Goal: Complete application form

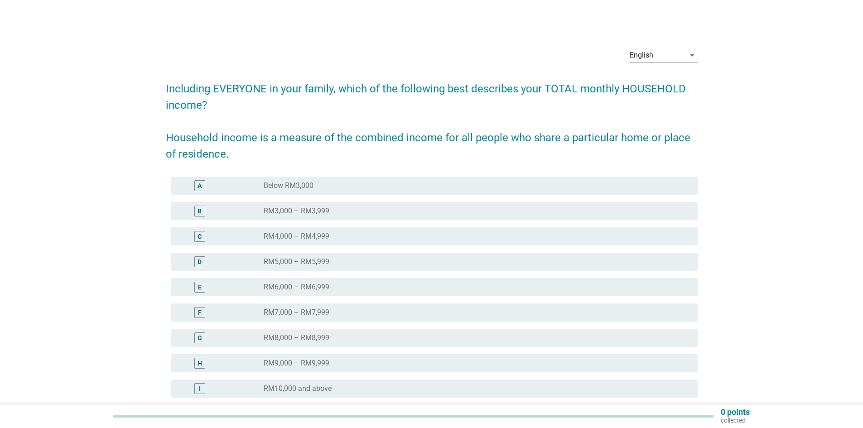
click at [312, 366] on label "RM9,000 – RM9,999" at bounding box center [297, 363] width 66 height 9
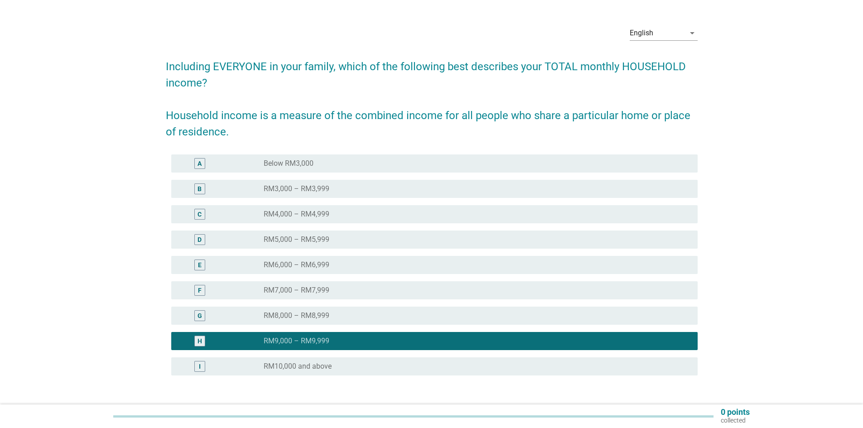
scroll to position [88, 0]
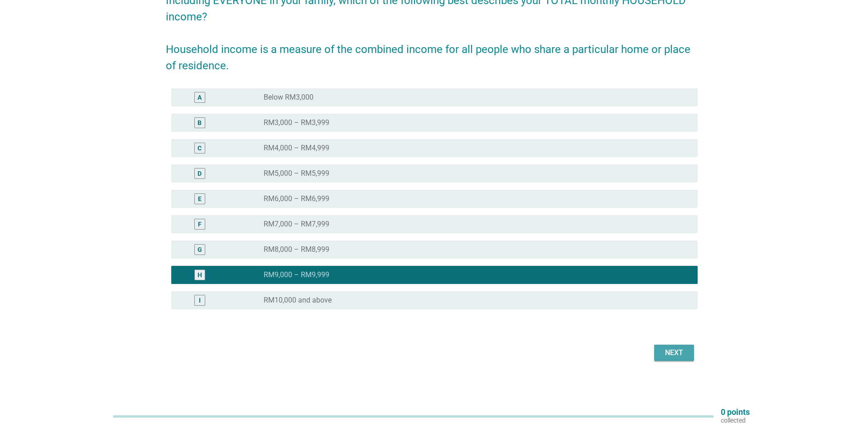
click at [666, 352] on div "Next" at bounding box center [673, 352] width 25 height 11
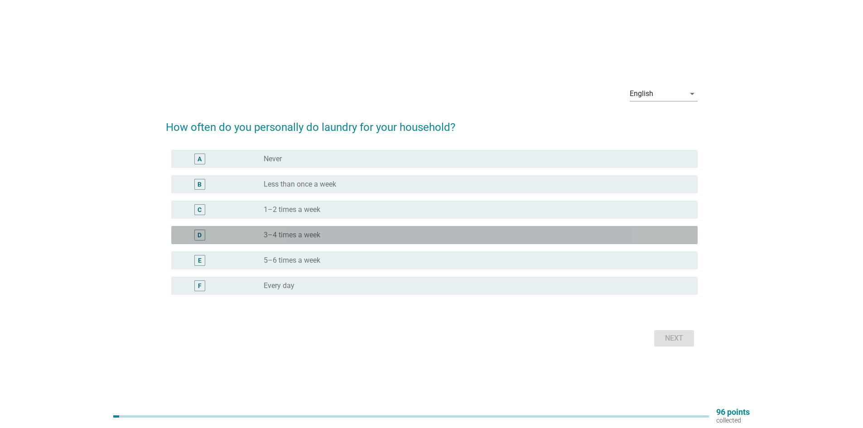
click at [334, 237] on div "radio_button_unchecked 3–4 times a week" at bounding box center [473, 235] width 419 height 9
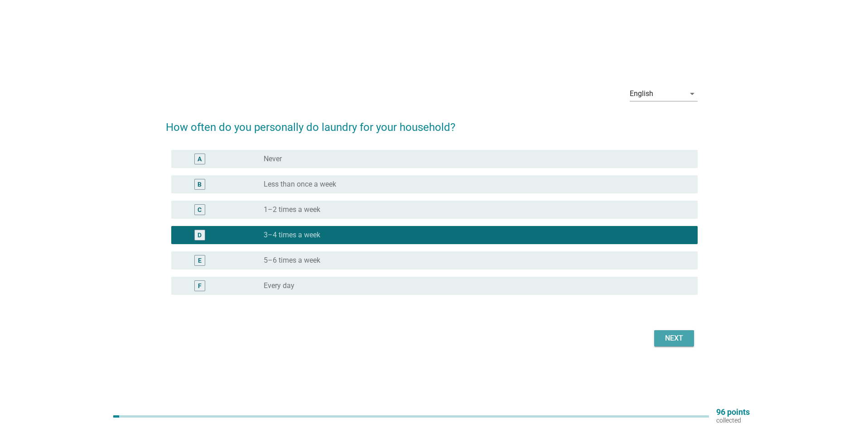
click at [684, 342] on div "Next" at bounding box center [673, 338] width 25 height 11
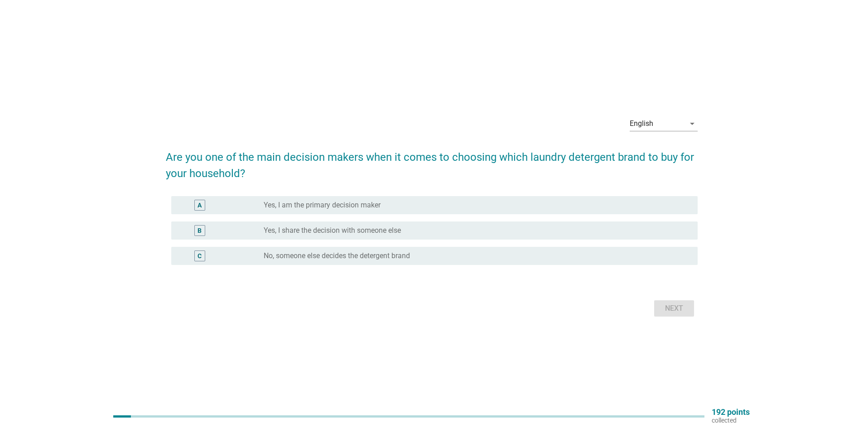
click at [341, 235] on div "radio_button_unchecked Yes, I share the decision with someone else" at bounding box center [477, 230] width 427 height 11
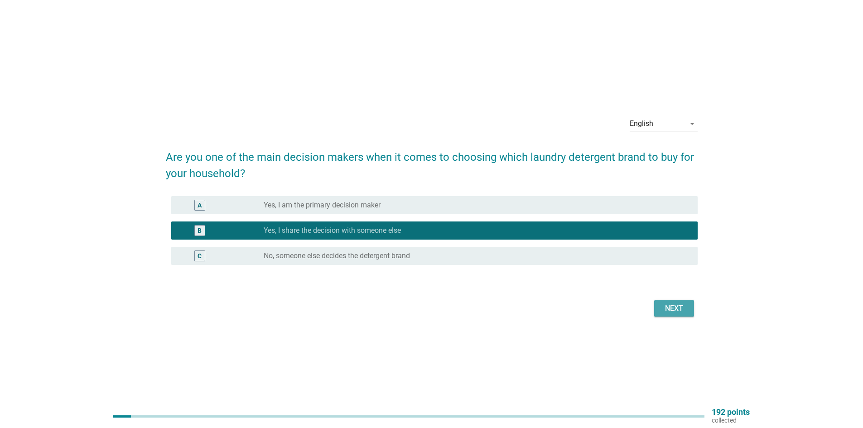
click at [671, 315] on button "Next" at bounding box center [674, 308] width 40 height 16
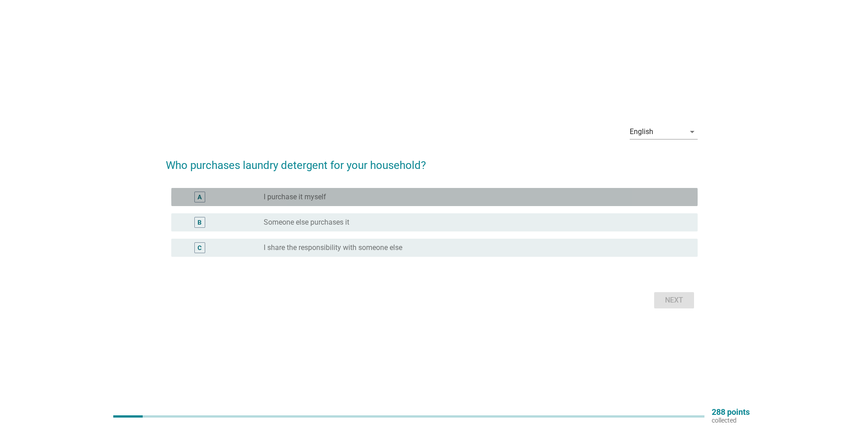
click at [285, 194] on label "I purchase it myself" at bounding box center [295, 197] width 63 height 9
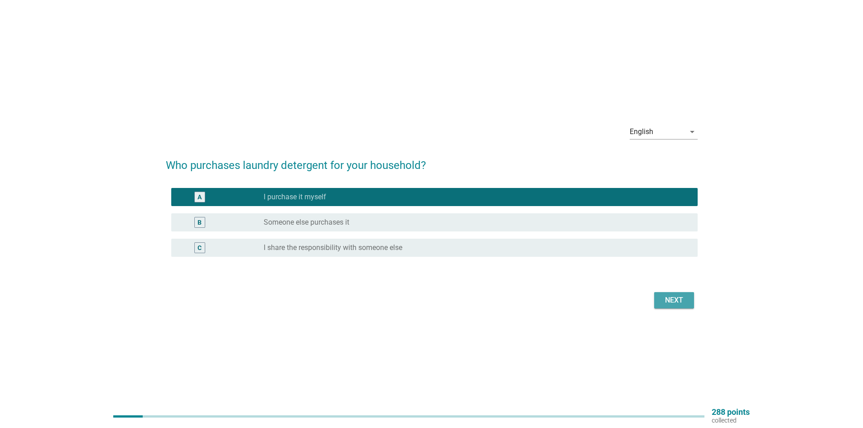
click at [676, 303] on div "Next" at bounding box center [673, 300] width 25 height 11
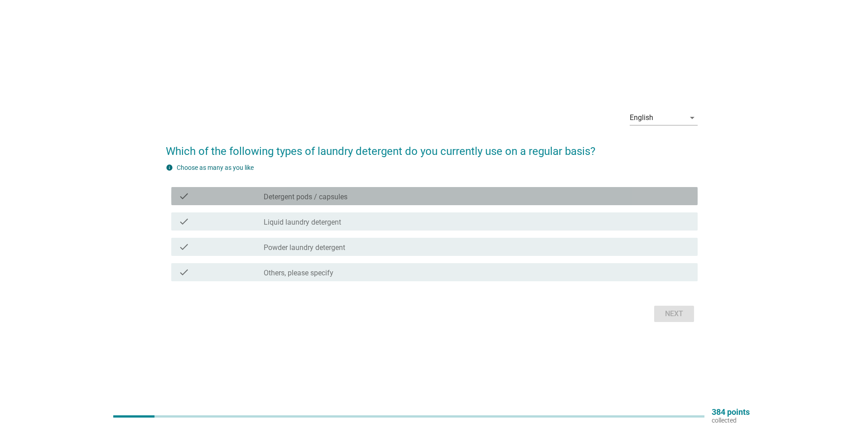
click at [322, 198] on label "Detergent pods / capsules" at bounding box center [306, 197] width 84 height 9
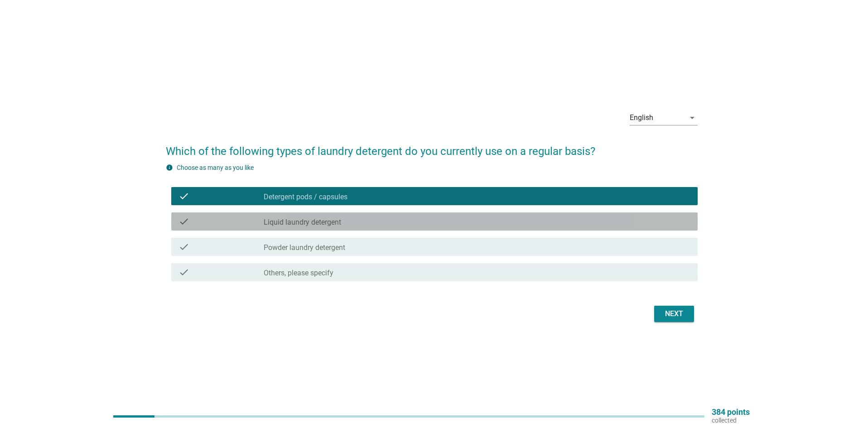
click at [343, 220] on div "check_box_outline_blank Liquid laundry detergent" at bounding box center [477, 221] width 427 height 11
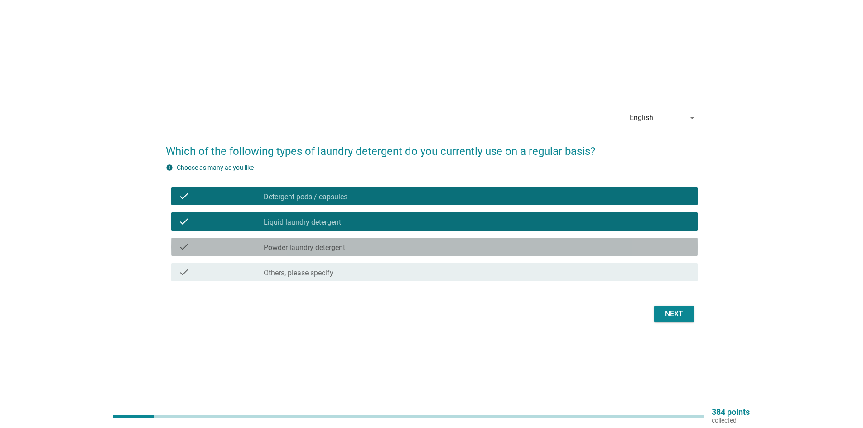
click at [358, 243] on div "check_box_outline_blank Powder laundry detergent" at bounding box center [477, 246] width 427 height 11
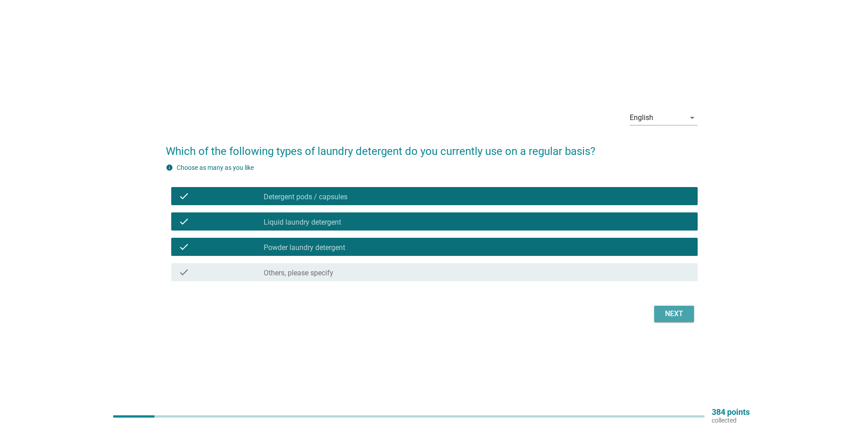
click at [681, 318] on div "Next" at bounding box center [673, 313] width 25 height 11
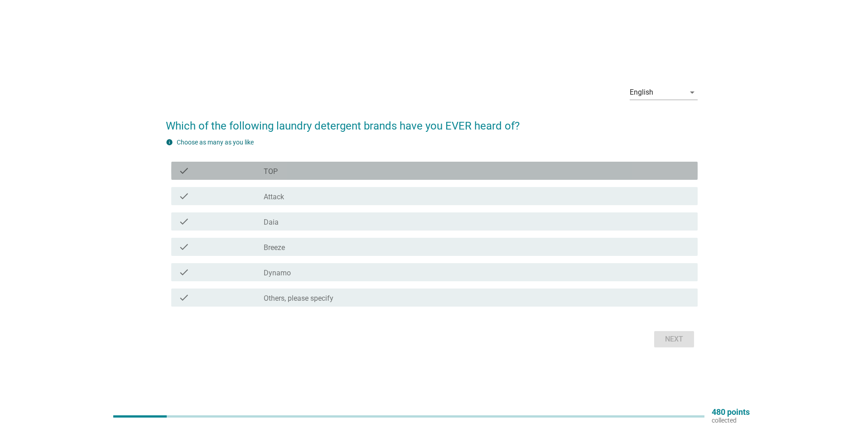
click at [289, 175] on div "check_box_outline_blank TOP" at bounding box center [477, 170] width 427 height 11
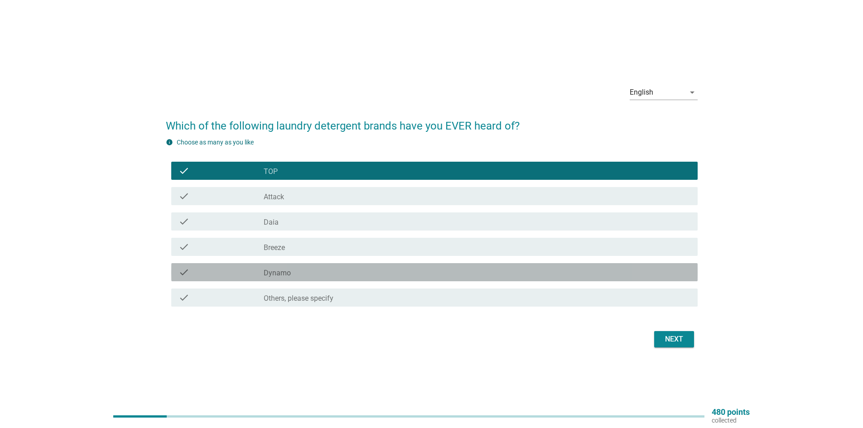
click at [307, 272] on div "check_box_outline_blank Dynamo" at bounding box center [477, 272] width 427 height 11
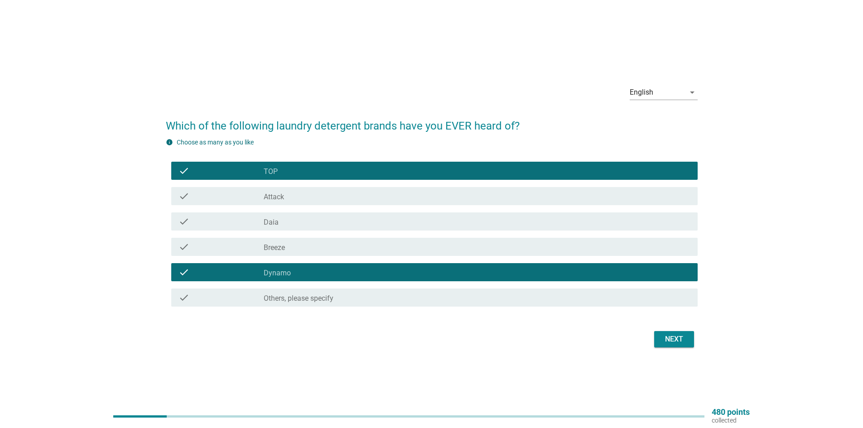
click at [675, 337] on div "Next" at bounding box center [673, 339] width 25 height 11
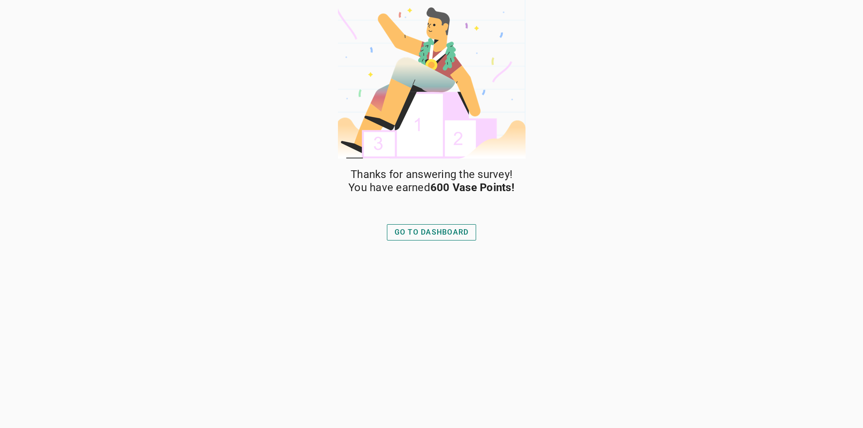
click at [466, 237] on div "GO TO DASHBOARD" at bounding box center [432, 232] width 74 height 11
